Goal: Task Accomplishment & Management: Manage account settings

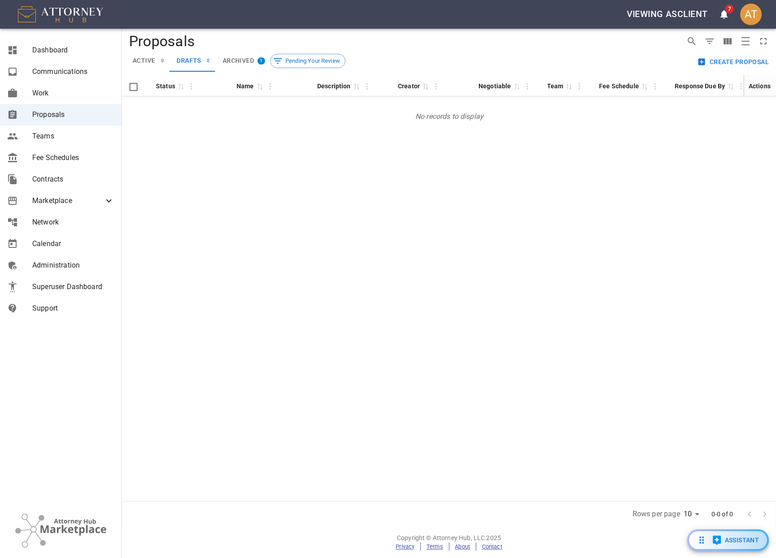
click at [170, 148] on div "Status 0 Name 0 Description 0 Creator 0 Negotiable 0 Team 0 Fee Schedule 0 Resp…" at bounding box center [449, 288] width 654 height 426
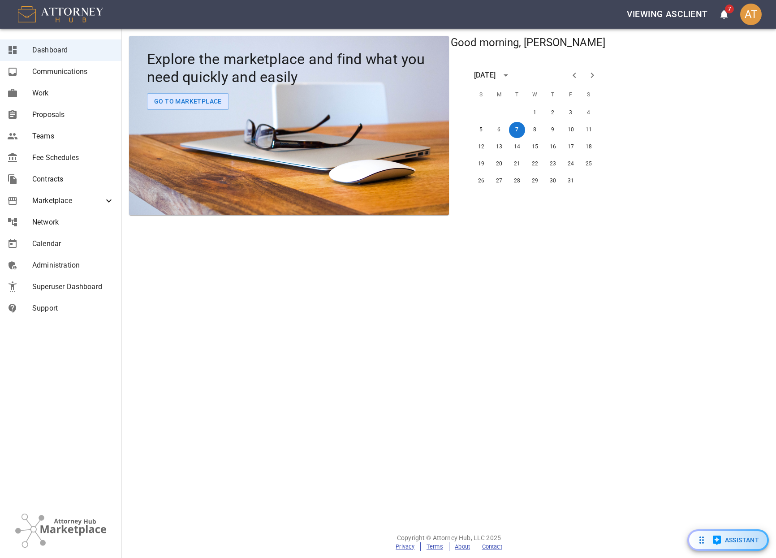
click at [724, 16] on icon "open notifications menu" at bounding box center [724, 14] width 7 height 9
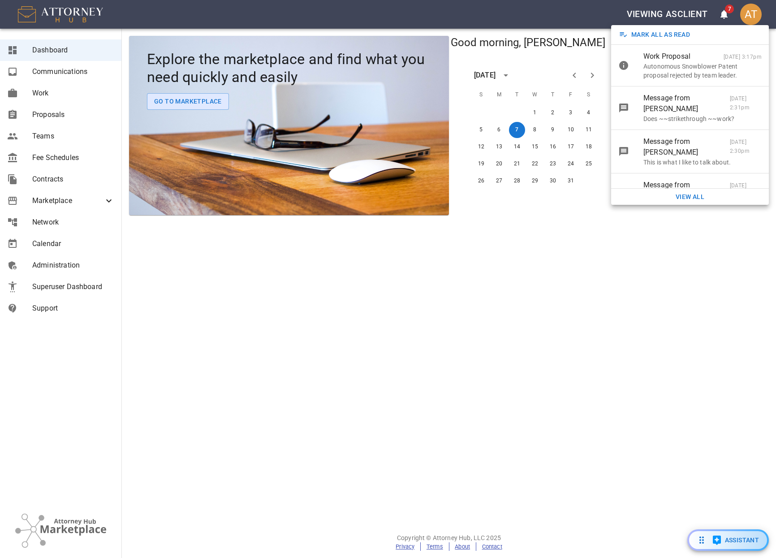
click at [698, 338] on div at bounding box center [388, 279] width 776 height 558
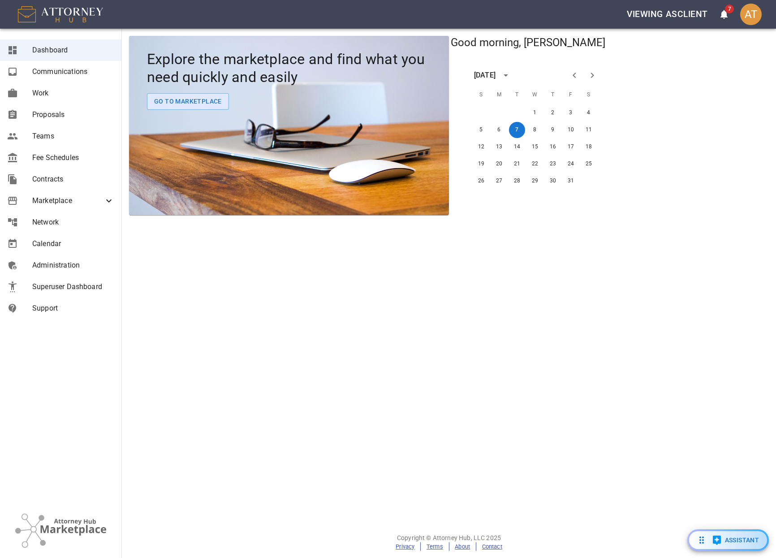
click at [723, 18] on icon "open notifications menu" at bounding box center [724, 14] width 7 height 9
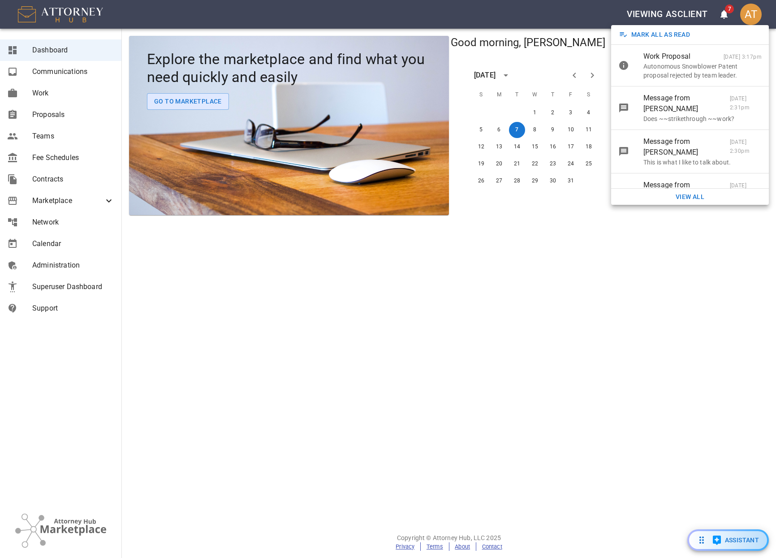
click at [129, 302] on div at bounding box center [388, 279] width 776 height 558
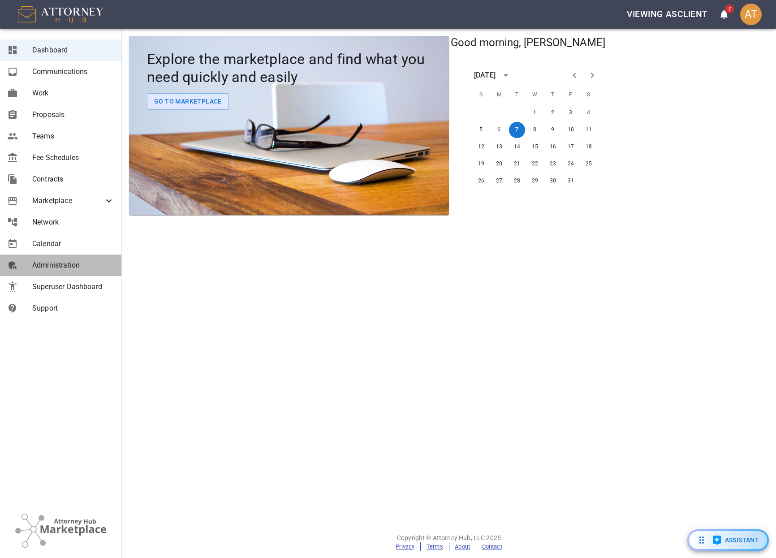
click at [48, 262] on span "Administration" at bounding box center [73, 265] width 82 height 11
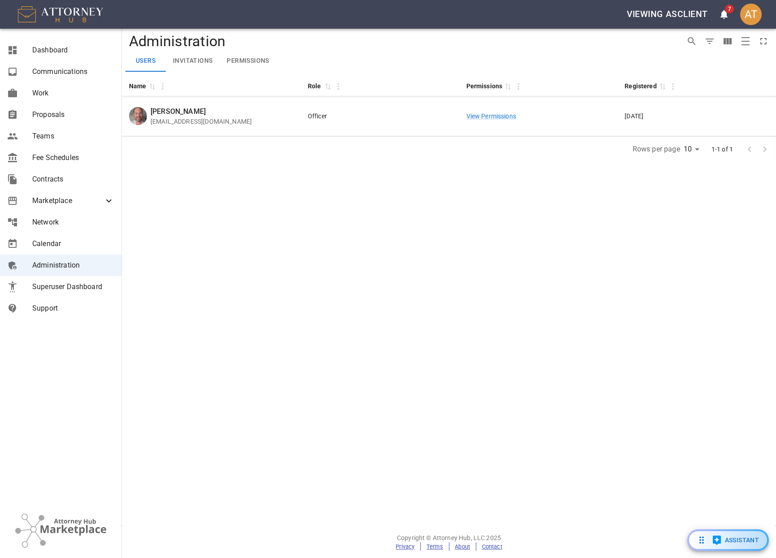
click at [256, 64] on button "Permissions" at bounding box center [248, 61] width 56 height 22
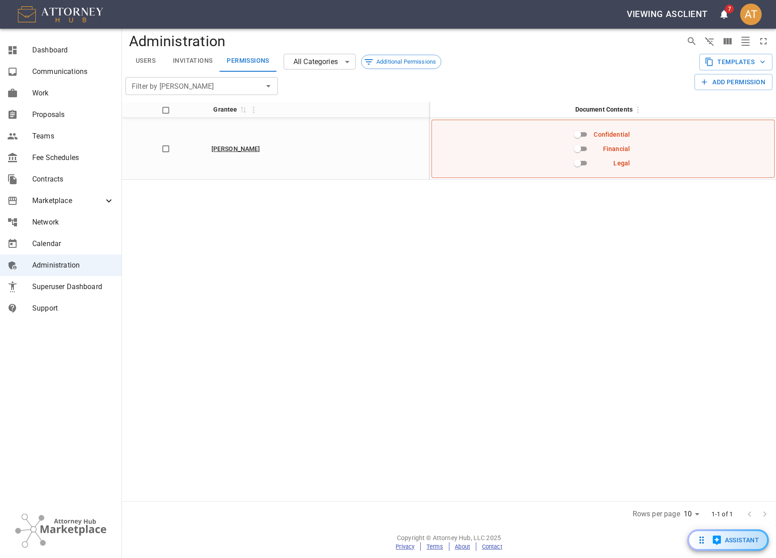
click at [332, 57] on body "Viewing as client 7 AT Dashboard Communications Work Proposals Teams Fee Schedu…" at bounding box center [388, 279] width 776 height 558
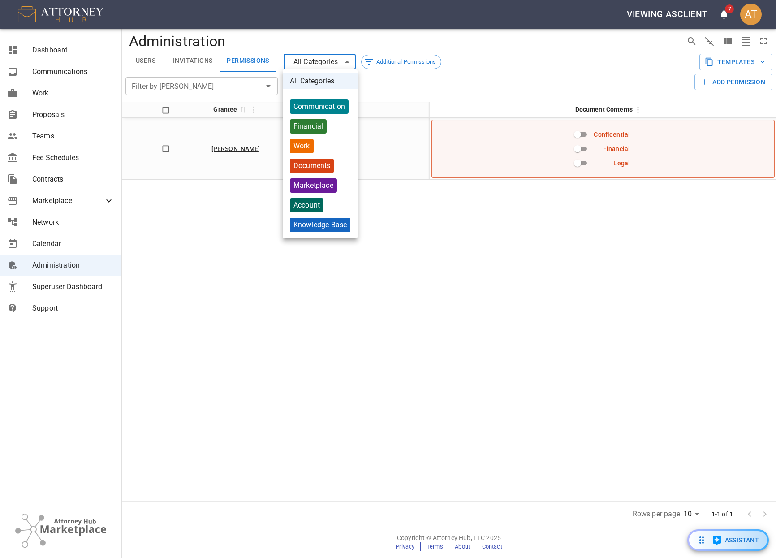
click at [332, 57] on div at bounding box center [388, 279] width 776 height 558
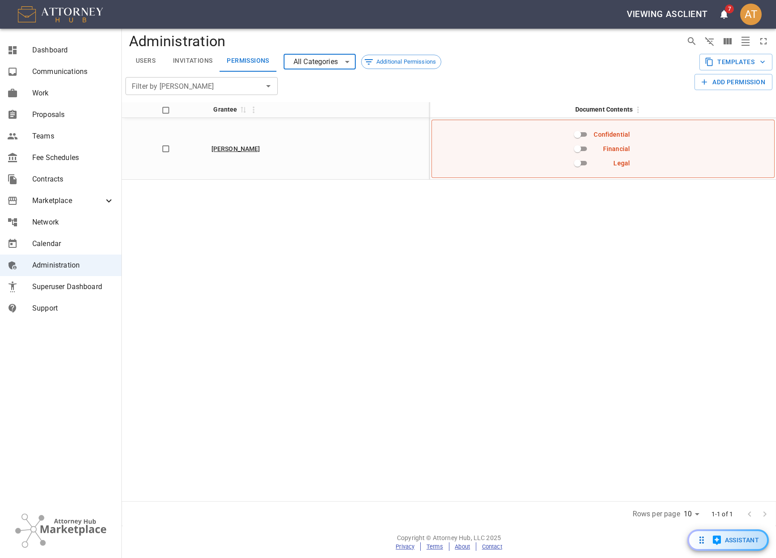
click at [402, 293] on div "Grantee 0 Document Contents [PERSON_NAME] Confidential Financial Legal" at bounding box center [449, 301] width 654 height 399
click at [719, 57] on button "Templates" at bounding box center [736, 62] width 73 height 17
click at [628, 56] on div at bounding box center [388, 279] width 776 height 558
click at [43, 194] on div "Marketplace" at bounding box center [60, 201] width 121 height 22
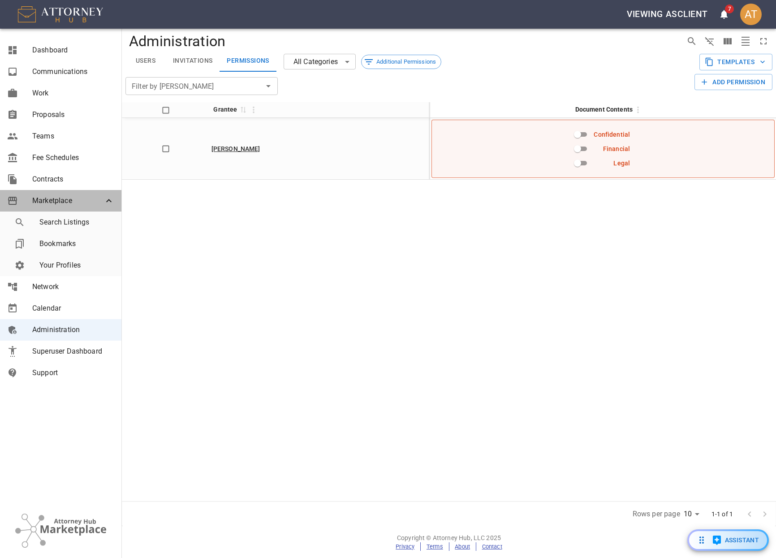
click at [43, 194] on div "Marketplace" at bounding box center [60, 201] width 121 height 22
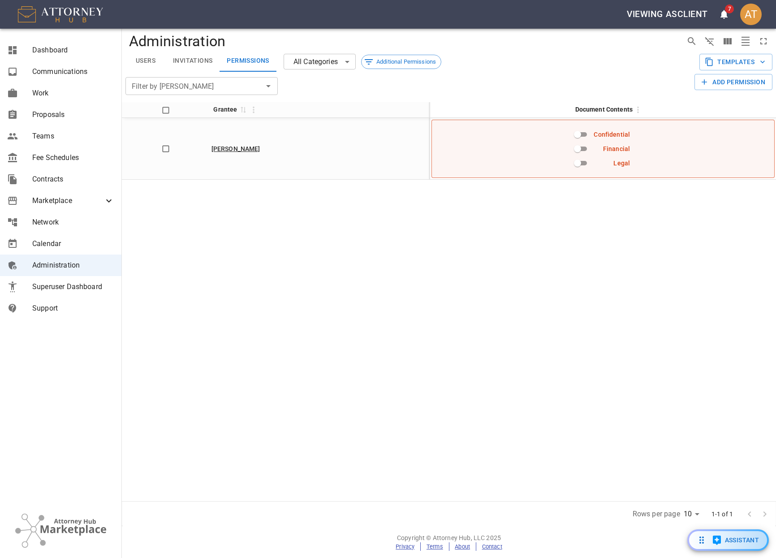
click at [208, 340] on div "Grantee 0 Document Contents [PERSON_NAME] Confidential Financial Legal" at bounding box center [449, 301] width 654 height 399
click at [69, 196] on span "Marketplace" at bounding box center [67, 200] width 71 height 11
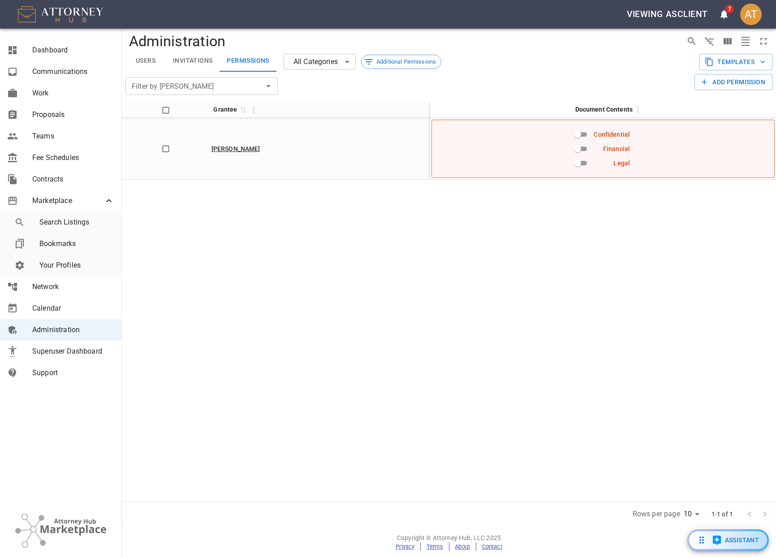
click at [60, 259] on link "Your Profiles" at bounding box center [64, 266] width 114 height 22
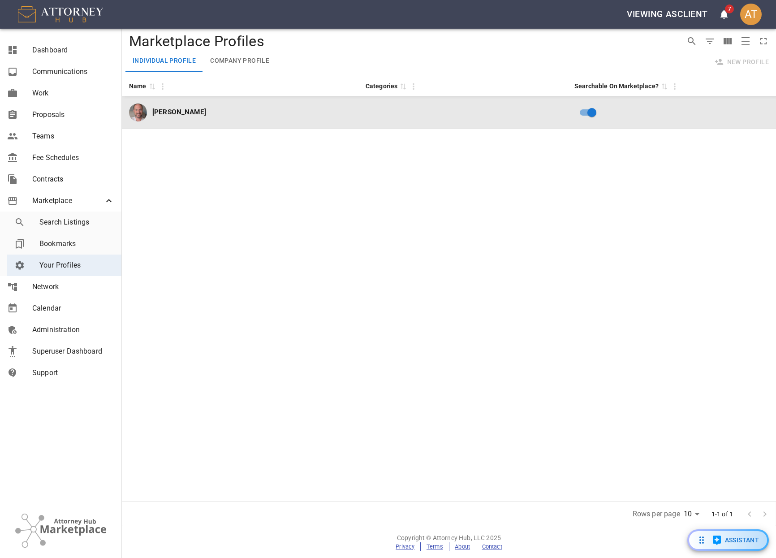
click at [417, 104] on td at bounding box center [462, 112] width 209 height 33
select select "US"
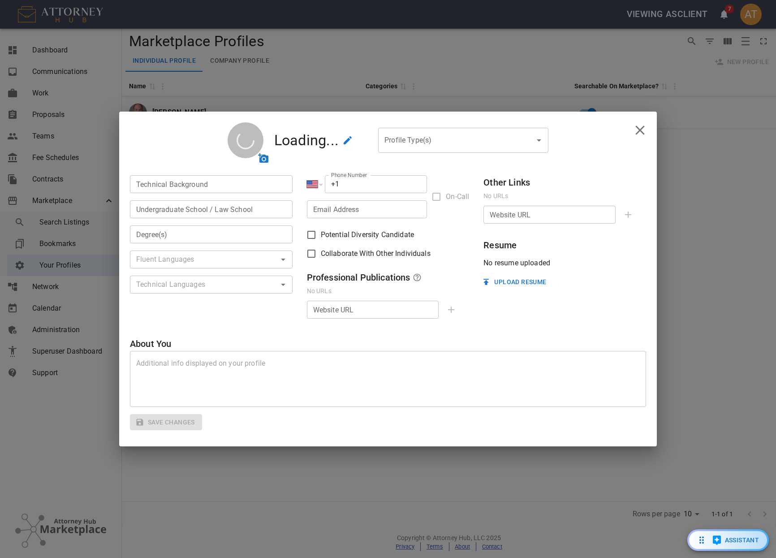
type input "Automotive patent drafting"
type input "BA in Underwater Basket Weaving"
type input "0"
type input "2003"
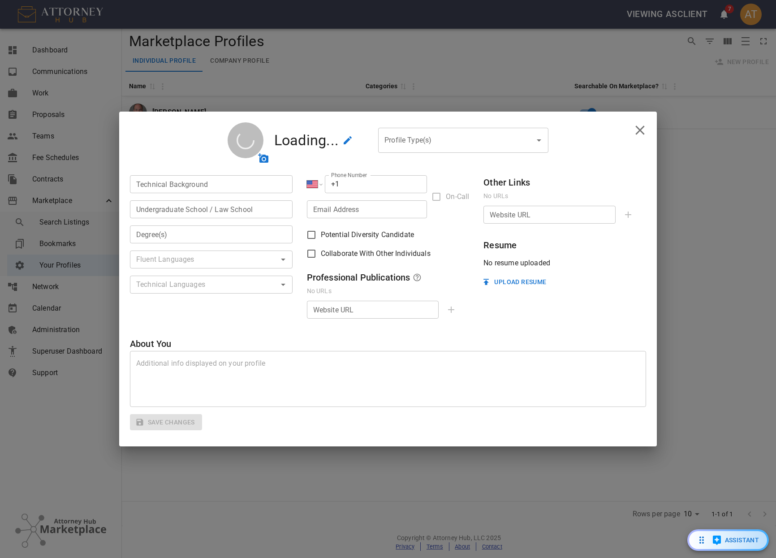
type input "$200"
type input "hour"
type input "[PHONE_NUMBER]"
checkbox input "true"
type textarea "I may not be the BEST person for the job, but I'm not the worst, either!"
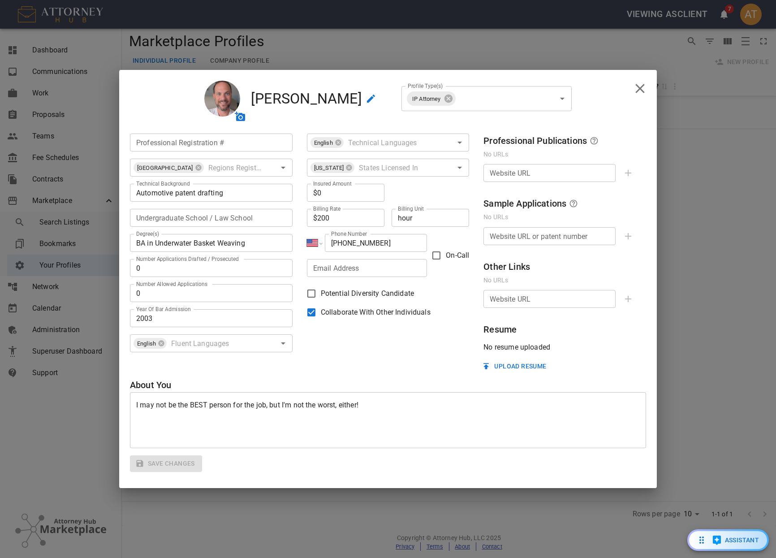
click at [509, 361] on button "Upload Resume" at bounding box center [515, 366] width 70 height 17
click at [641, 345] on icon "delete" at bounding box center [640, 347] width 11 height 11
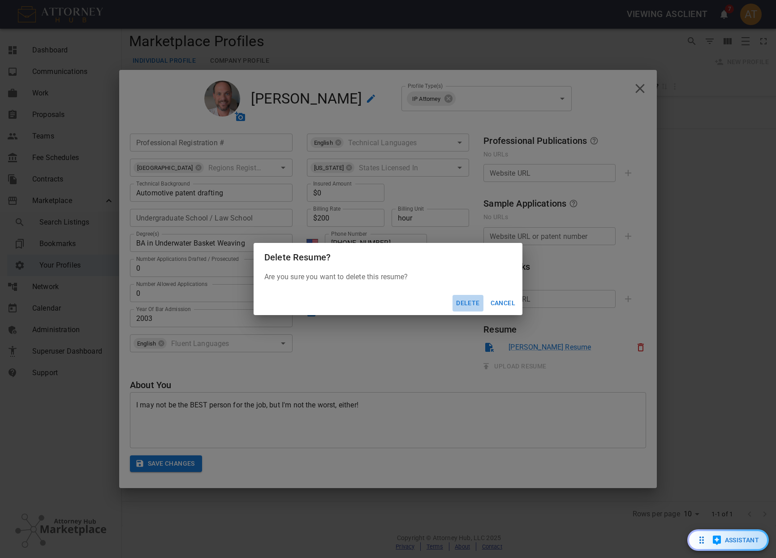
click at [461, 302] on button "Delete" at bounding box center [468, 303] width 30 height 17
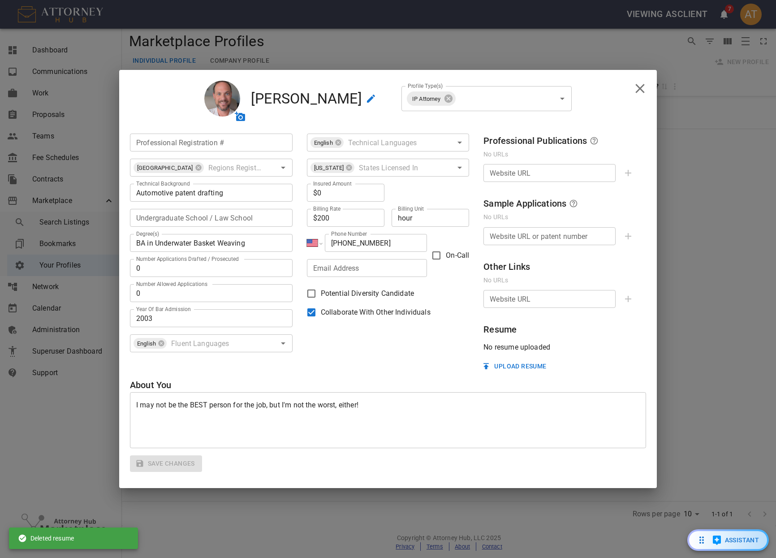
click at [513, 367] on button "Upload Resume" at bounding box center [515, 366] width 70 height 17
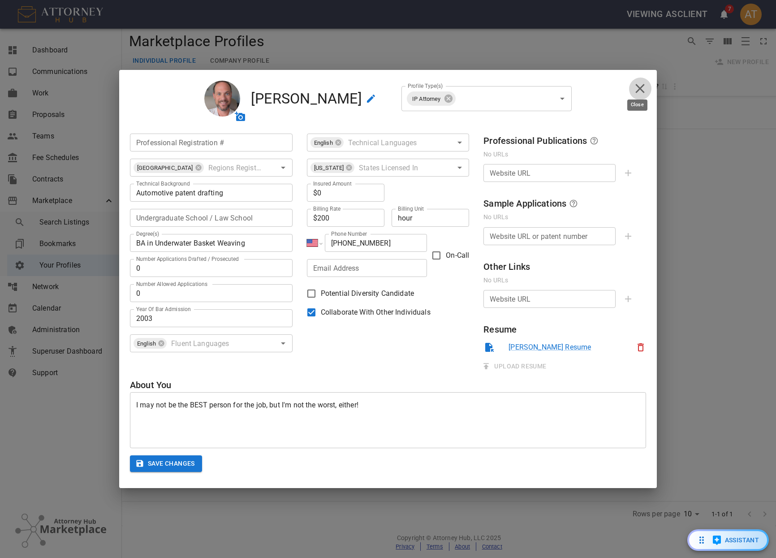
click at [638, 90] on icon "close" at bounding box center [640, 89] width 16 height 16
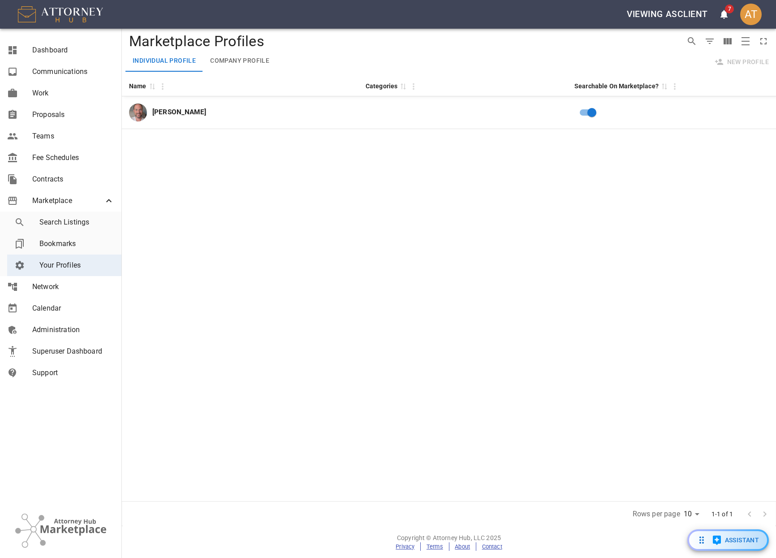
click at [533, 327] on div "Name 0 Categories 0 Searchable On Marketplace? 0 [PERSON_NAME]" at bounding box center [449, 288] width 654 height 426
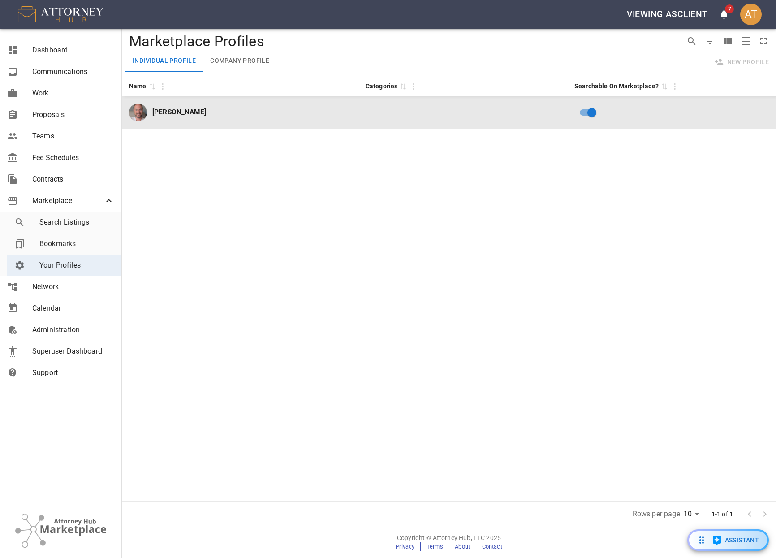
click at [163, 108] on p "[PERSON_NAME]" at bounding box center [179, 112] width 54 height 10
select select "US"
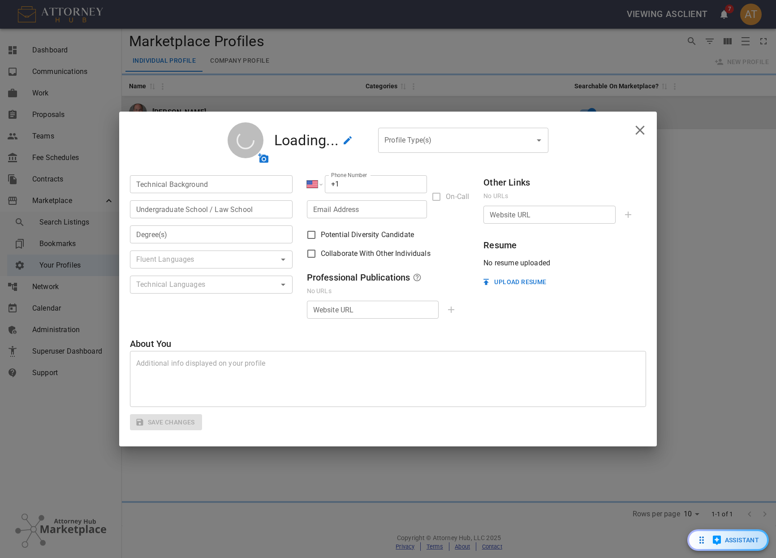
type input "Automotive patent drafting"
type input "BA in Underwater Basket Weaving"
type input "0"
type input "2003"
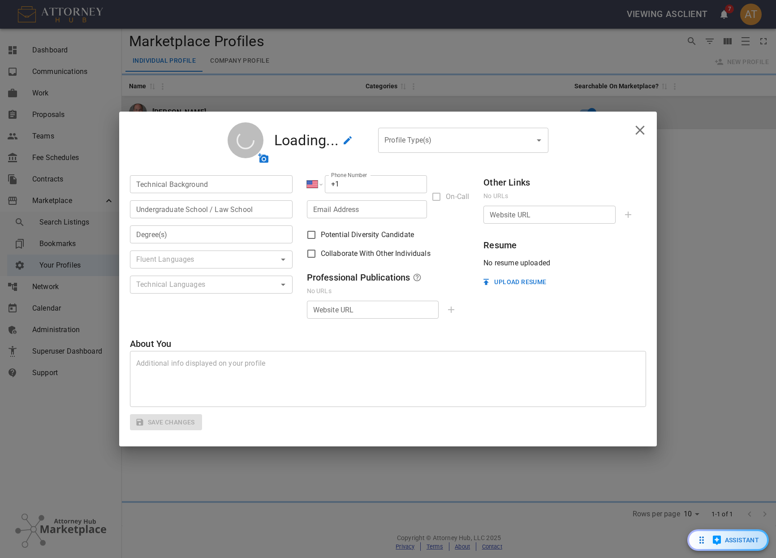
type input "$200"
type input "hour"
type input "[PHONE_NUMBER]"
checkbox input "true"
type textarea "I may not be the BEST person for the job, but I'm not the worst, either!"
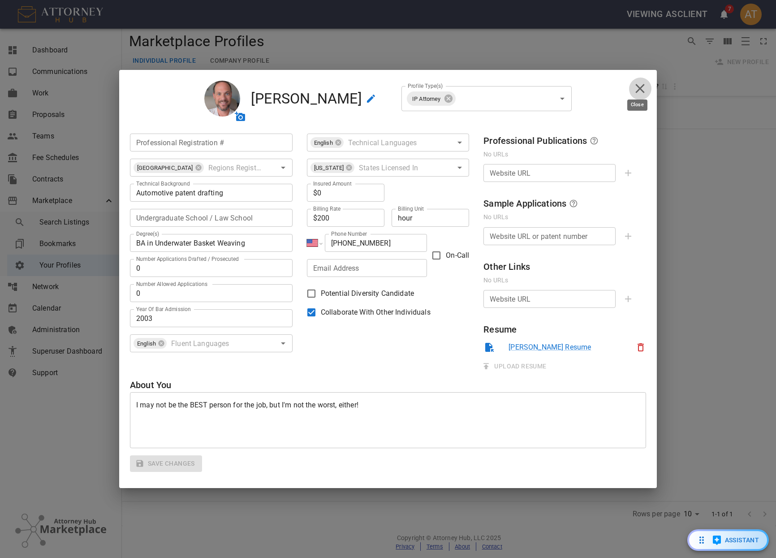
click at [651, 87] on button "close" at bounding box center [640, 88] width 23 height 23
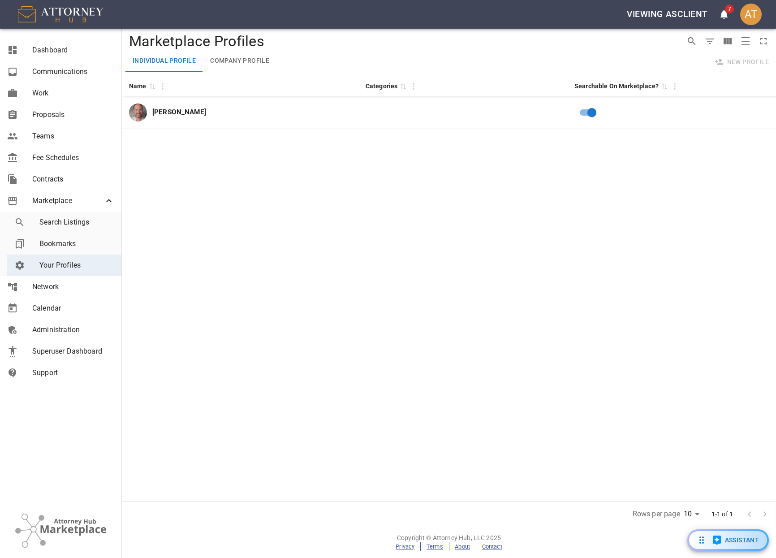
click at [247, 65] on button "Company Profile" at bounding box center [239, 61] width 73 height 22
click at [755, 237] on div "Name 0 Categories 0 Searchable On Marketplace? 0 Aria Law, PLLC" at bounding box center [449, 288] width 654 height 426
drag, startPoint x: 737, startPoint y: 259, endPoint x: 717, endPoint y: 229, distance: 36.2
click at [737, 259] on div "Name 0 Categories 0 Searchable On Marketplace? 0 Aria Law, PLLC" at bounding box center [449, 288] width 654 height 426
click at [162, 57] on button "Individual Profile" at bounding box center [164, 61] width 78 height 22
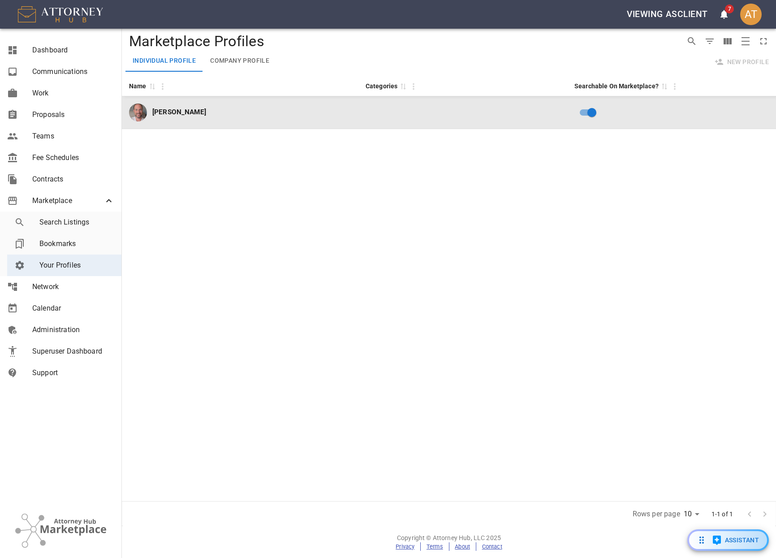
click at [393, 114] on td at bounding box center [462, 112] width 209 height 33
select select "US"
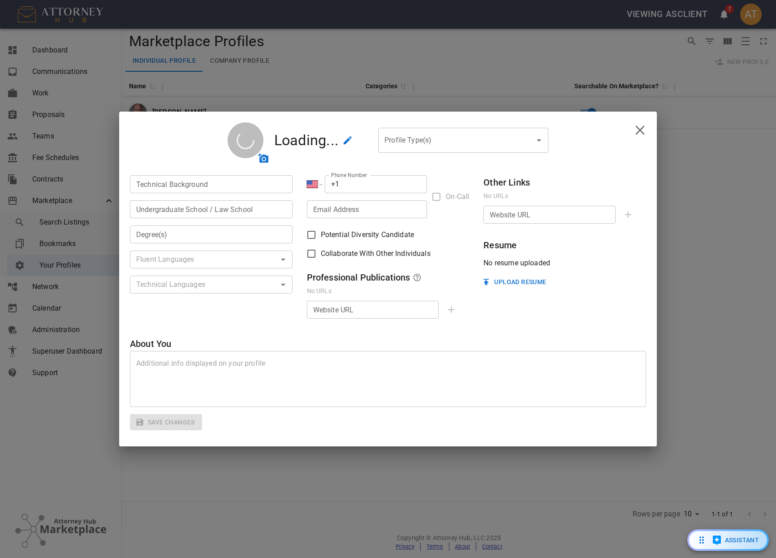
type input "Automotive patent drafting"
type input "BA in Underwater Basket Weaving"
type input "0"
type input "2003"
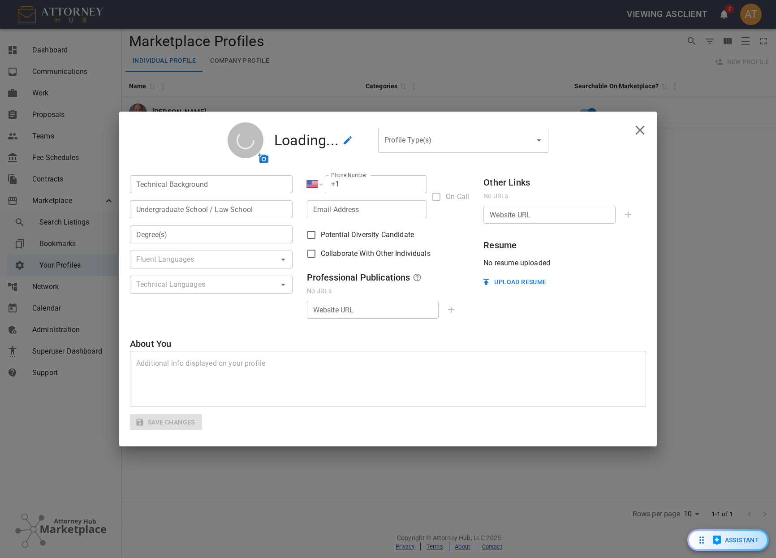
type input "$200"
type input "hour"
type input "[PHONE_NUMBER]"
checkbox input "true"
type textarea "I may not be the BEST person for the job, but I'm not the worst, either!"
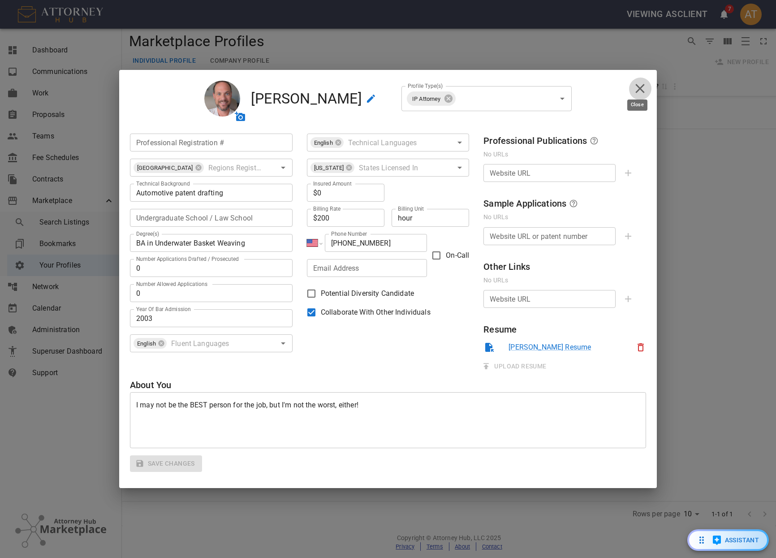
click at [633, 87] on icon "close" at bounding box center [640, 89] width 16 height 16
